Goal: Information Seeking & Learning: Check status

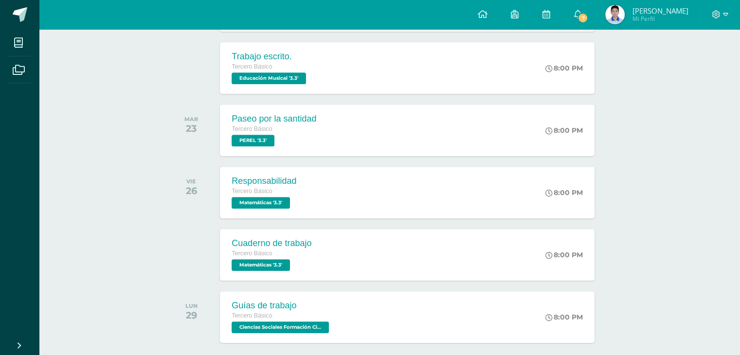
scroll to position [395, 0]
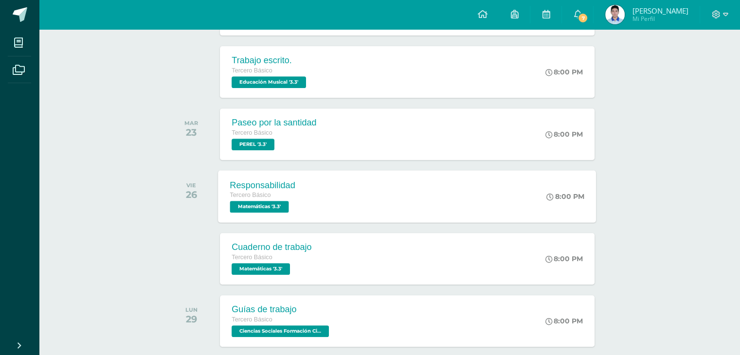
click at [486, 199] on div "Responsabilidad Tercero Básico Matemáticas '3.3' 8:00 PM Responsabilidad Matemá…" at bounding box center [407, 196] width 378 height 52
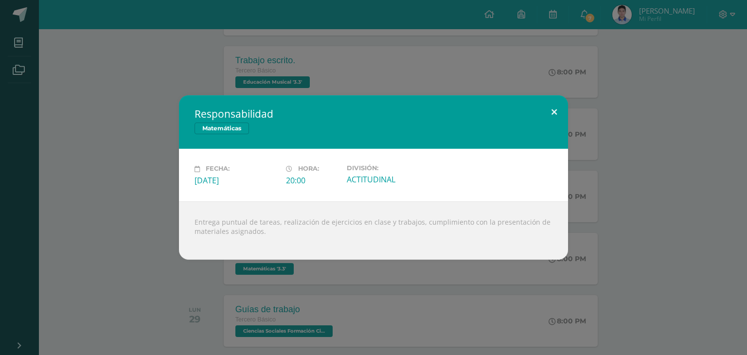
click at [555, 111] on button at bounding box center [554, 111] width 28 height 33
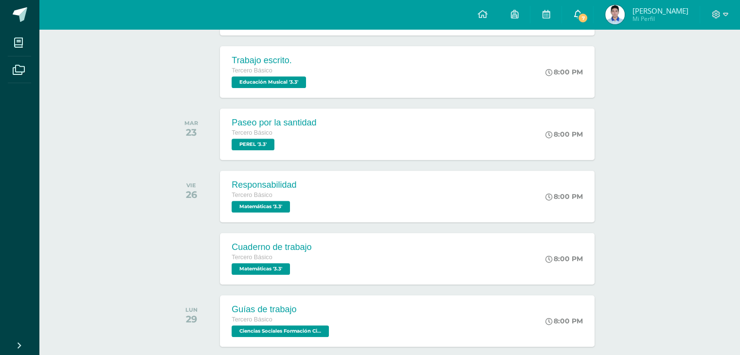
click at [581, 12] on icon at bounding box center [577, 14] width 8 height 9
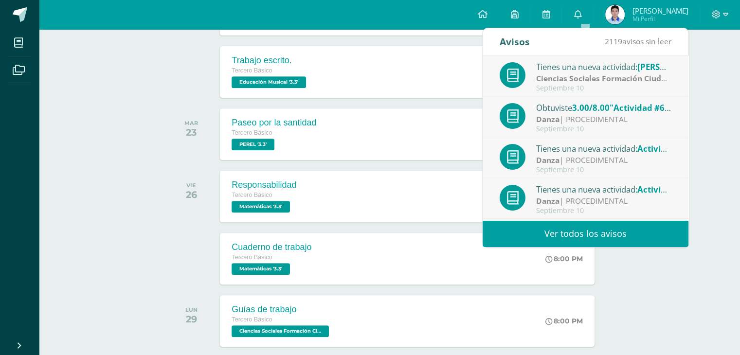
click at [606, 73] on strong "Ciencias Sociales Formación Ciudadana e Interculturalidad" at bounding box center [646, 78] width 221 height 11
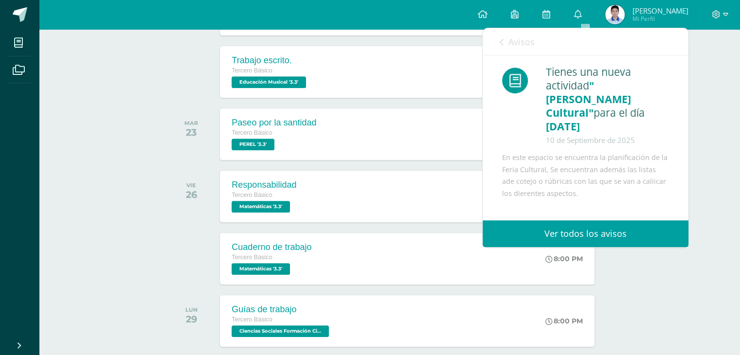
click at [556, 231] on link "Ver todos los avisos" at bounding box center [585, 233] width 206 height 27
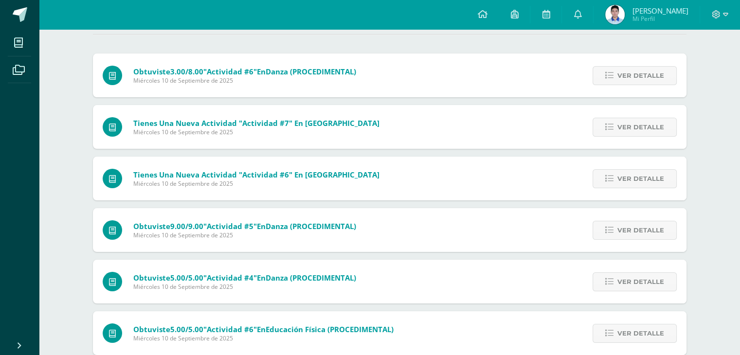
scroll to position [92, 0]
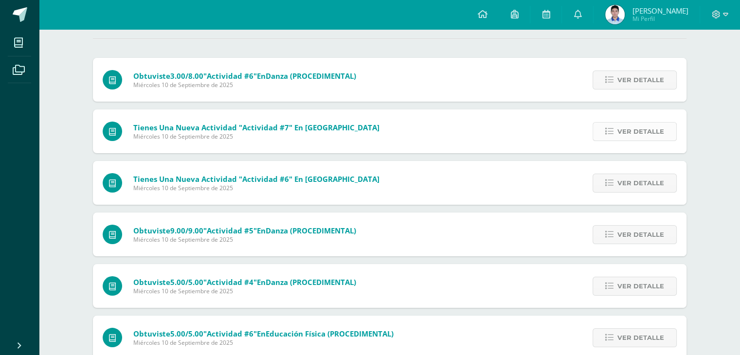
click at [643, 136] on span "Ver detalle" at bounding box center [640, 132] width 47 height 18
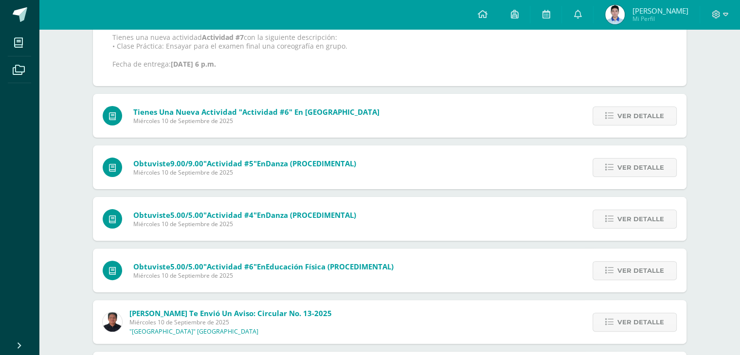
scroll to position [222, 0]
click at [644, 116] on span "Ver detalle" at bounding box center [640, 116] width 47 height 18
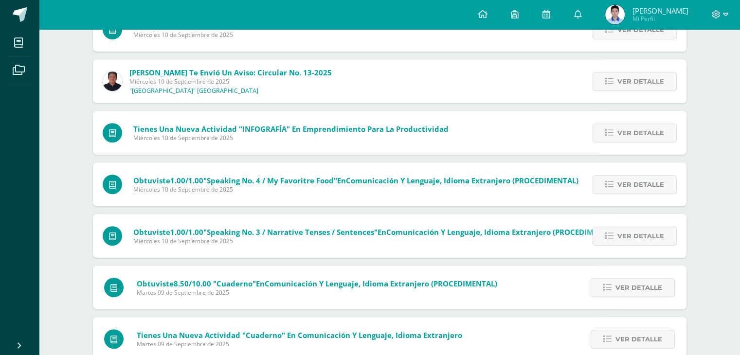
scroll to position [405, 0]
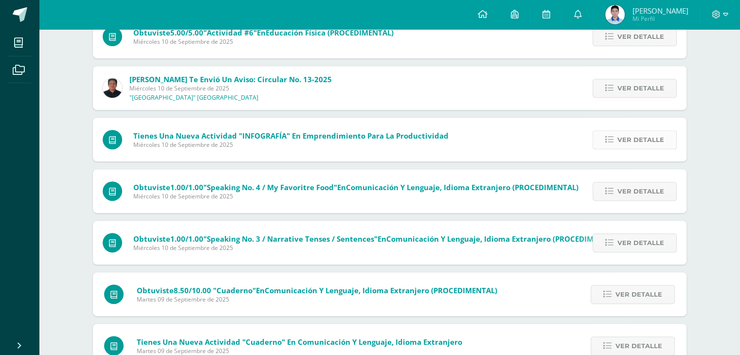
click at [630, 139] on span "Ver detalle" at bounding box center [640, 140] width 47 height 18
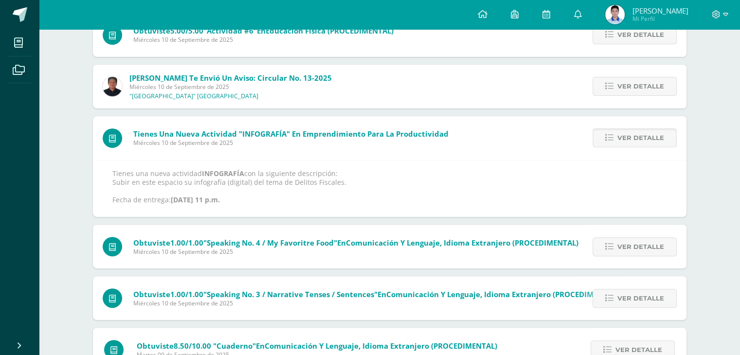
scroll to position [290, 0]
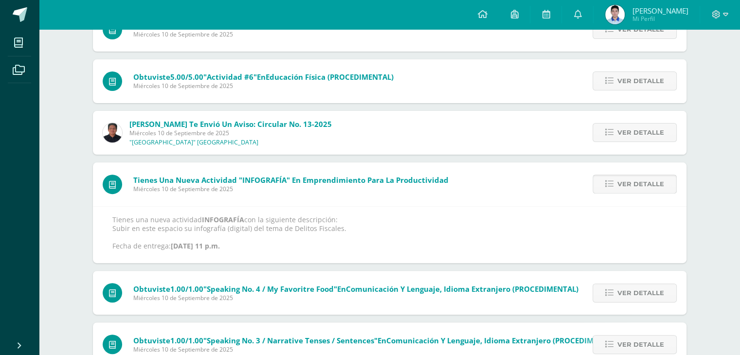
click at [630, 175] on span "Ver detalle" at bounding box center [640, 184] width 47 height 18
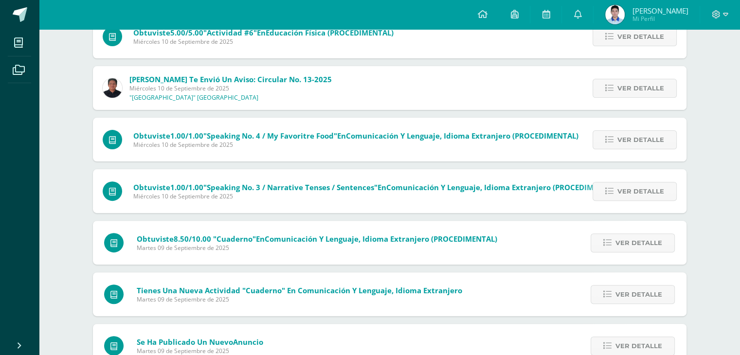
click at [630, 139] on span "Ver detalle" at bounding box center [640, 140] width 47 height 18
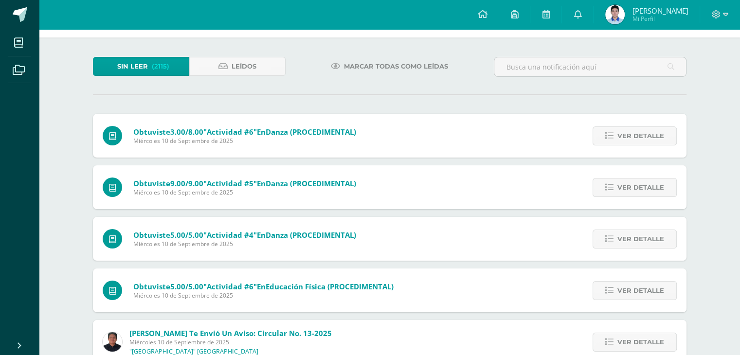
scroll to position [0, 0]
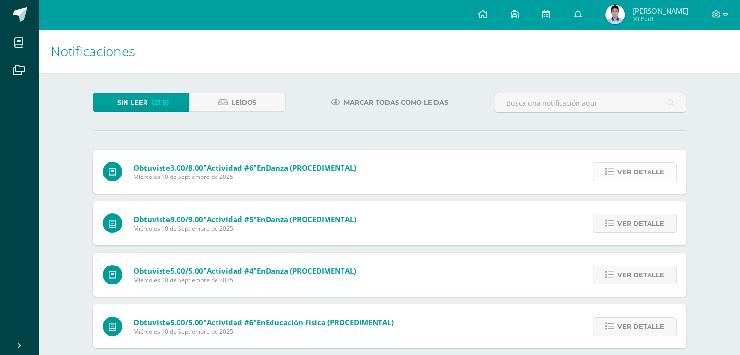
click at [662, 167] on span "Ver detalle" at bounding box center [640, 172] width 47 height 18
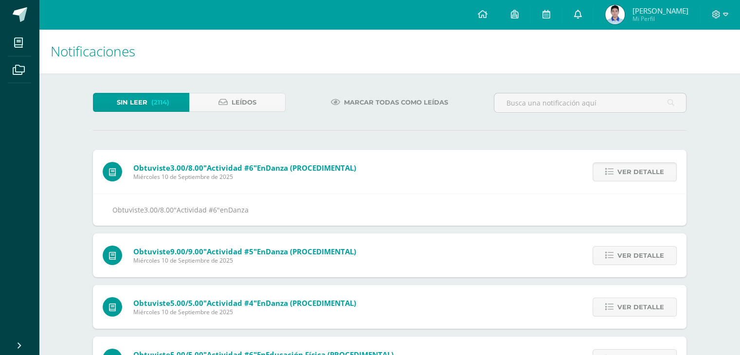
click at [581, 10] on icon at bounding box center [577, 14] width 8 height 9
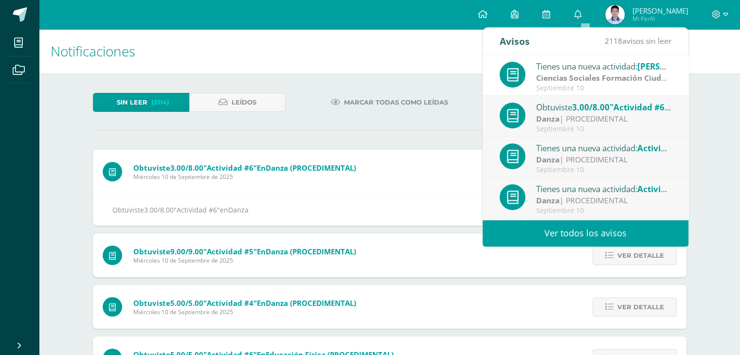
click at [605, 76] on strong "Ciencias Sociales Formación Ciudadana e Interculturalidad" at bounding box center [646, 77] width 221 height 11
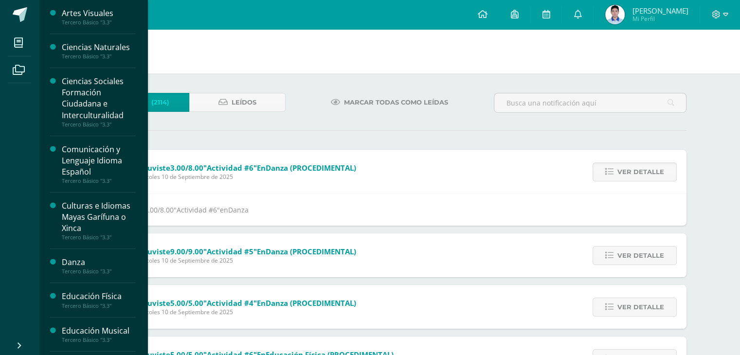
click at [77, 100] on div "Ciencias Sociales Formación Ciudadana e Interculturalidad" at bounding box center [99, 98] width 74 height 45
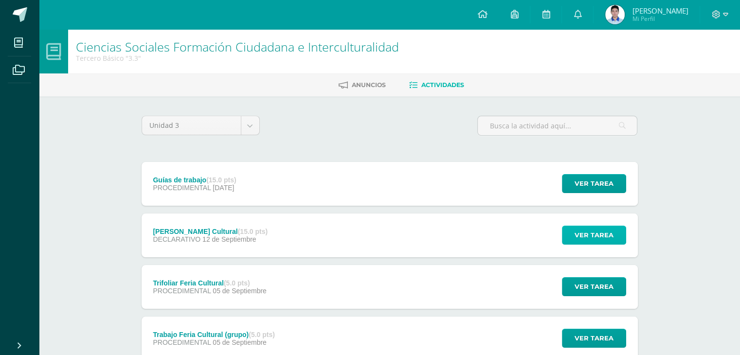
click at [613, 234] on button "Ver tarea" at bounding box center [594, 235] width 64 height 19
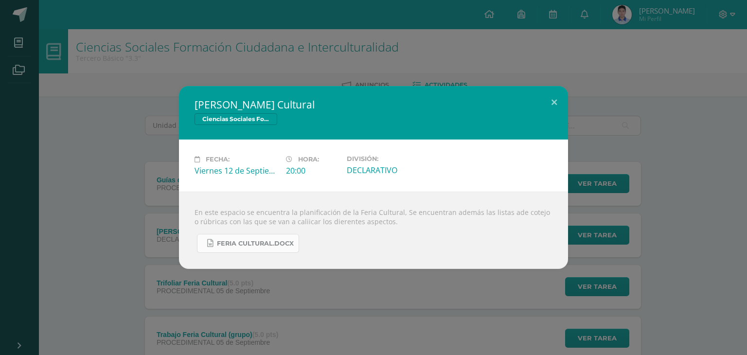
click at [279, 247] on span "Feria Cultural.docx" at bounding box center [255, 244] width 77 height 8
click at [554, 97] on button at bounding box center [554, 102] width 28 height 33
